Goal: Find specific page/section: Find specific page/section

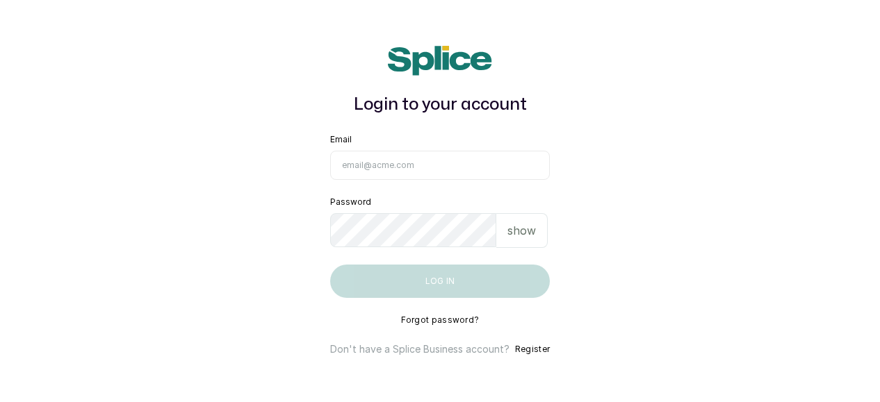
type input "cncbygboynails@gmail.com"
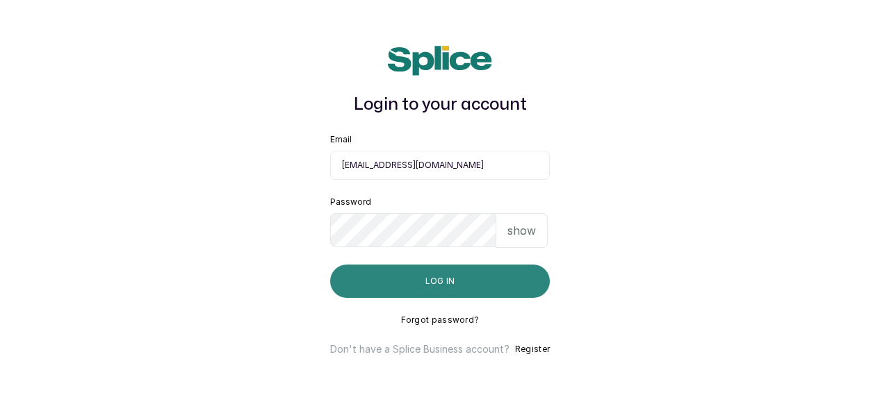
click at [418, 284] on button "Log in" at bounding box center [440, 281] width 220 height 33
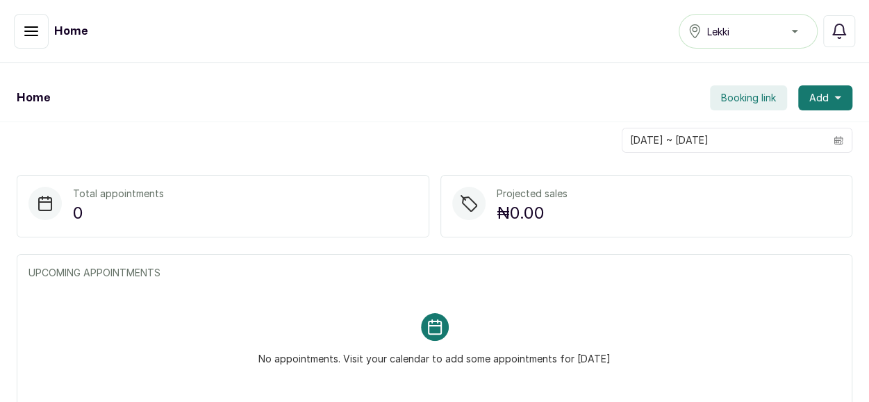
click at [29, 28] on icon "button" at bounding box center [31, 31] width 17 height 17
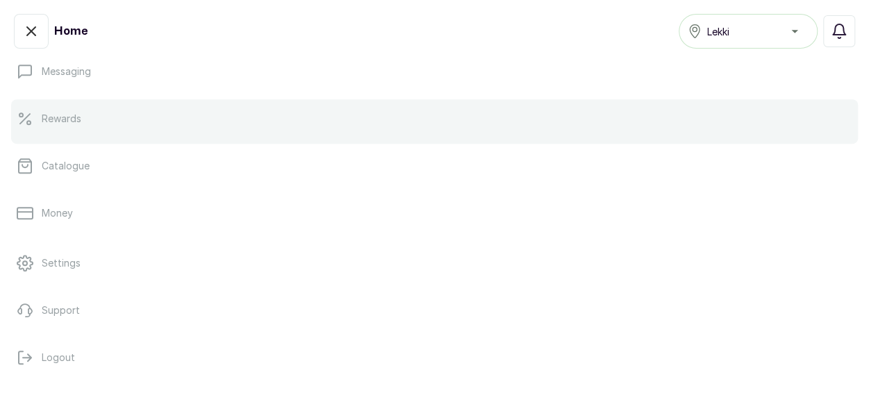
scroll to position [334, 0]
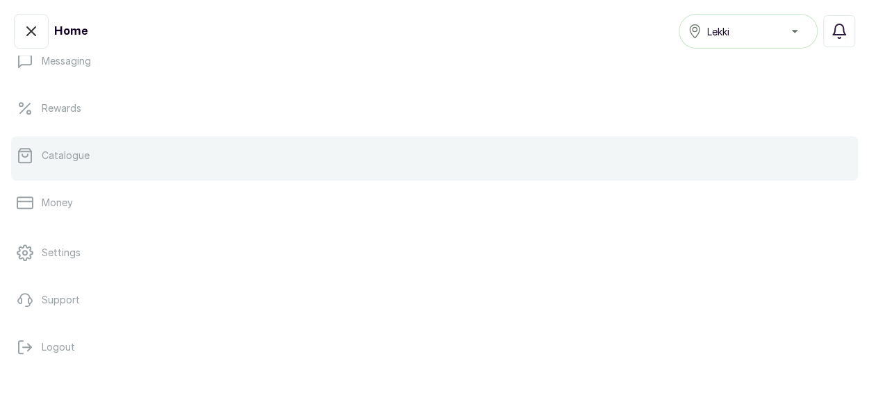
click at [156, 170] on link "Catalogue" at bounding box center [434, 155] width 847 height 39
